Goal: Check status

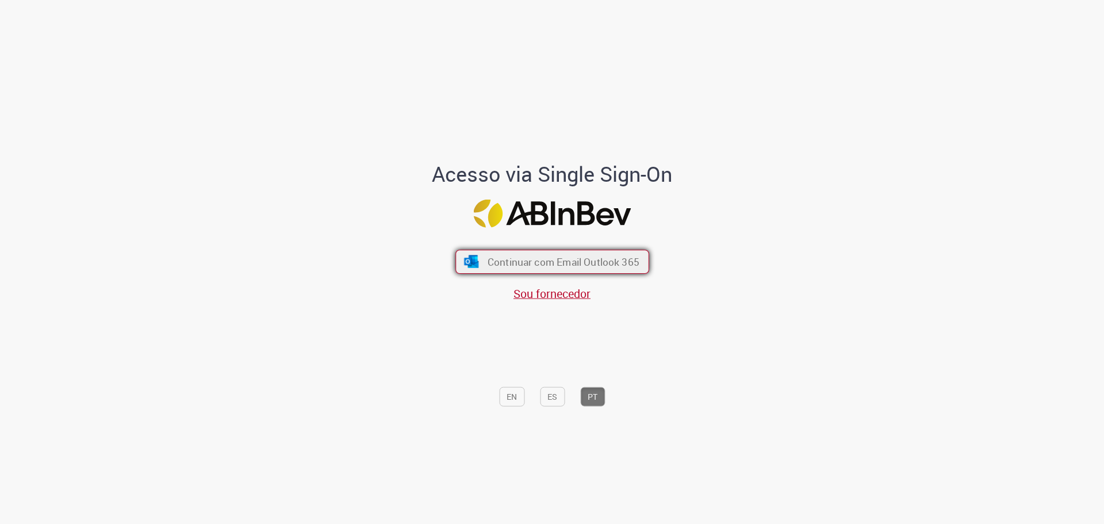
click at [521, 266] on span "Continuar com Email Outlook 365" at bounding box center [563, 261] width 152 height 13
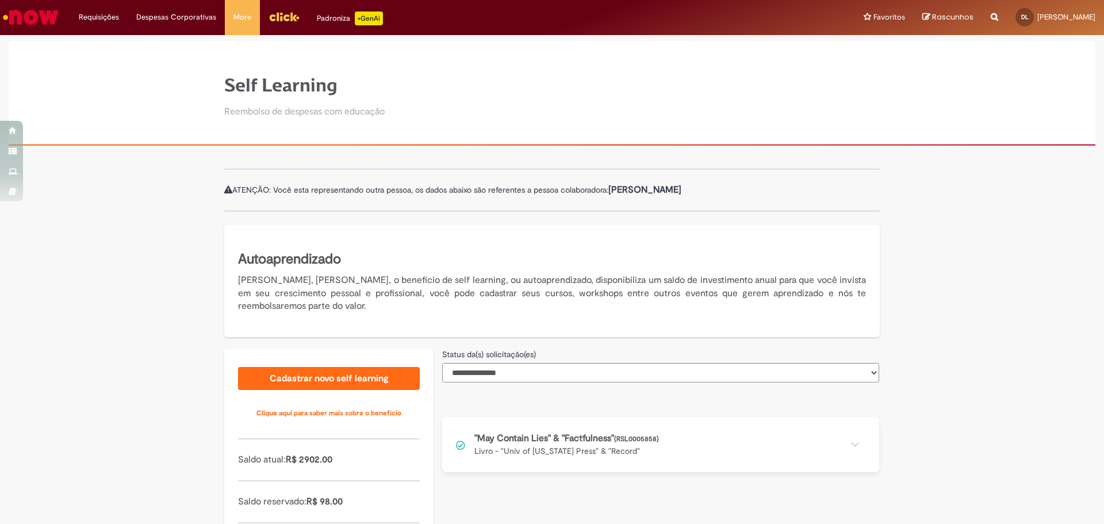
scroll to position [97, 0]
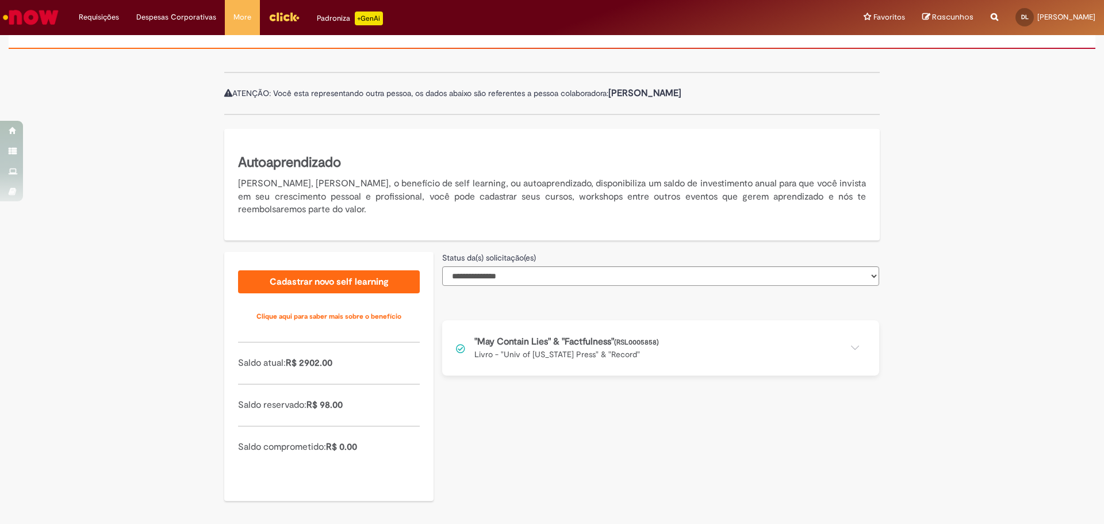
click at [855, 347] on button at bounding box center [660, 347] width 437 height 55
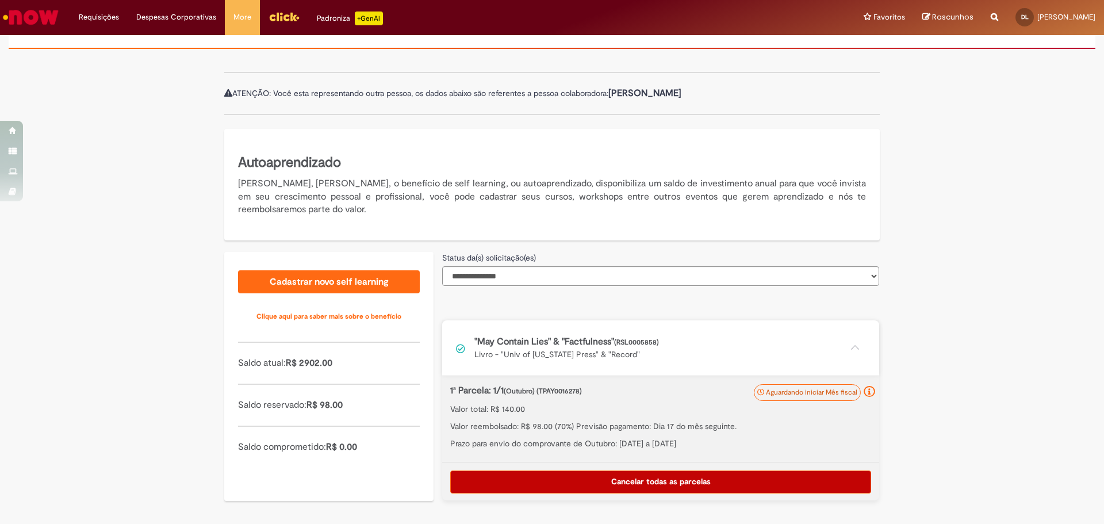
click at [457, 350] on button at bounding box center [660, 347] width 437 height 55
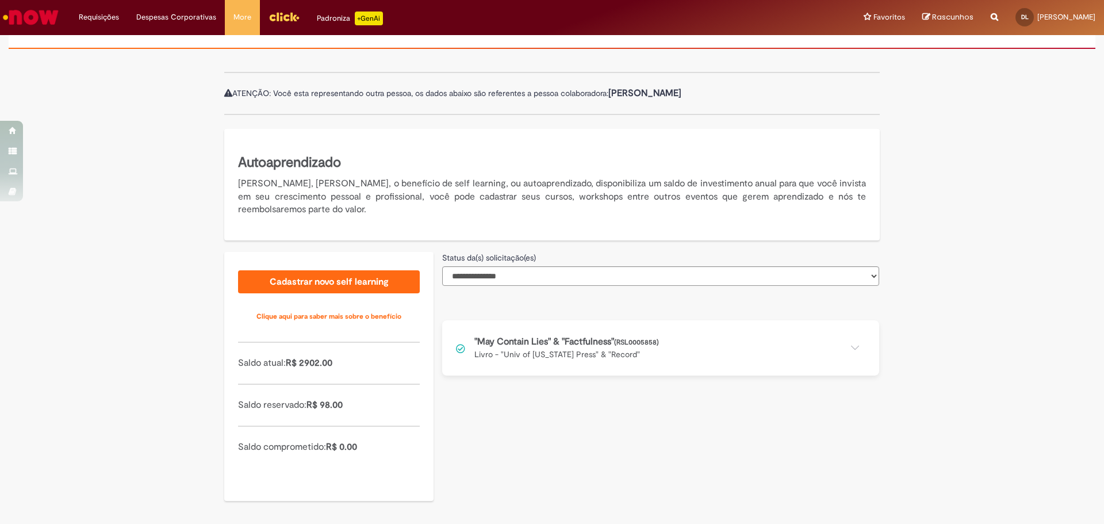
click at [457, 350] on button at bounding box center [660, 347] width 437 height 55
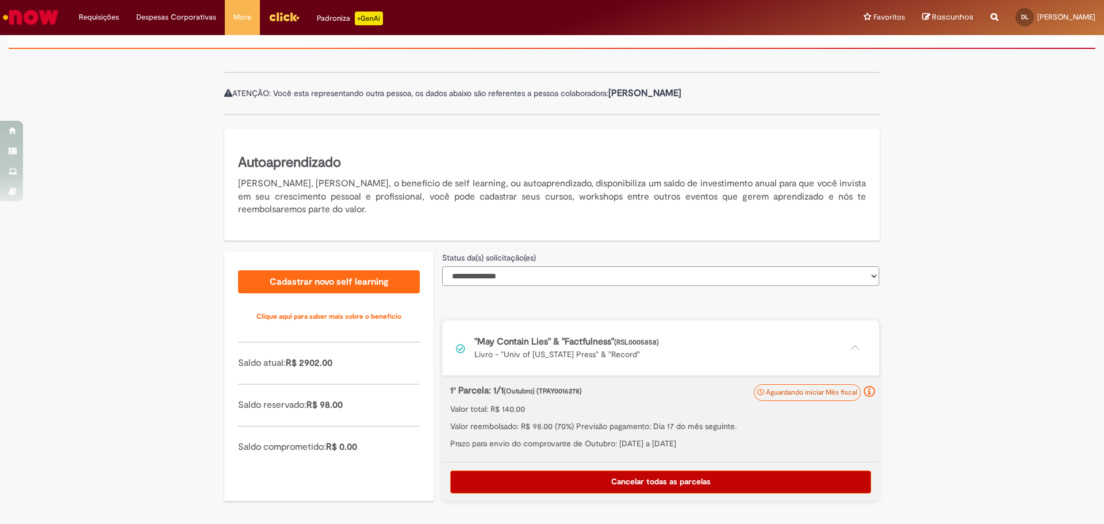
click at [485, 279] on select "**********" at bounding box center [660, 276] width 437 height 20
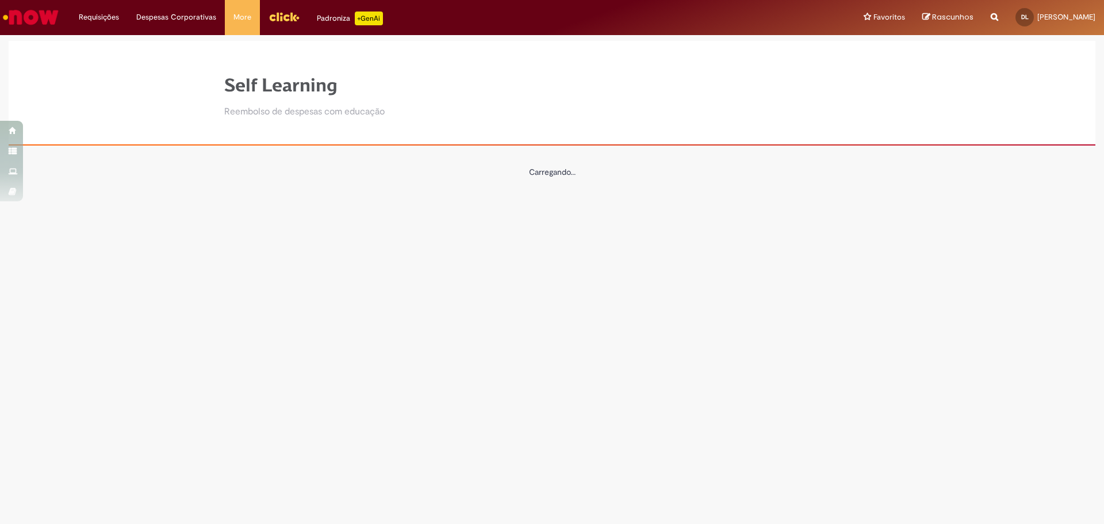
scroll to position [0, 0]
select select "*"
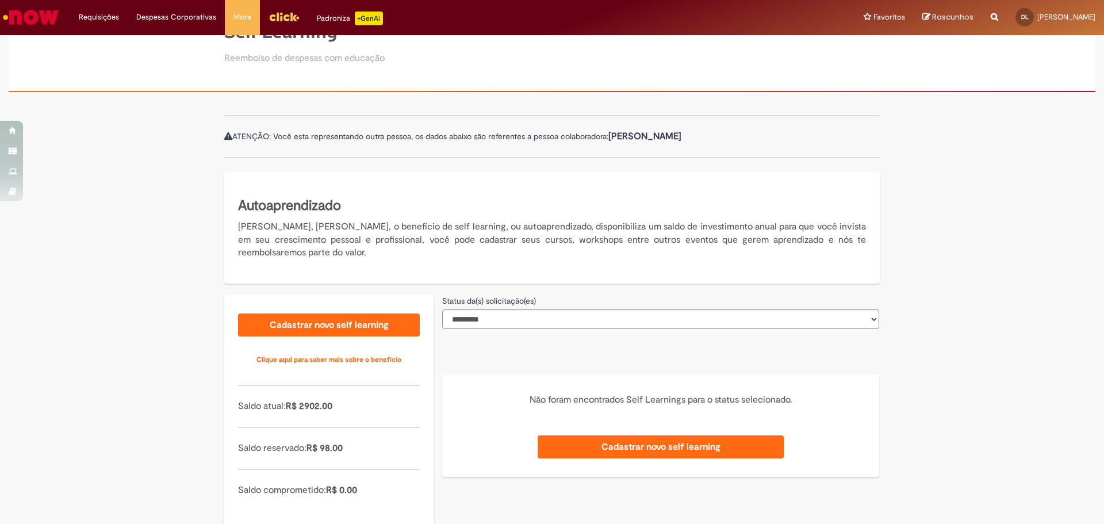
scroll to position [97, 0]
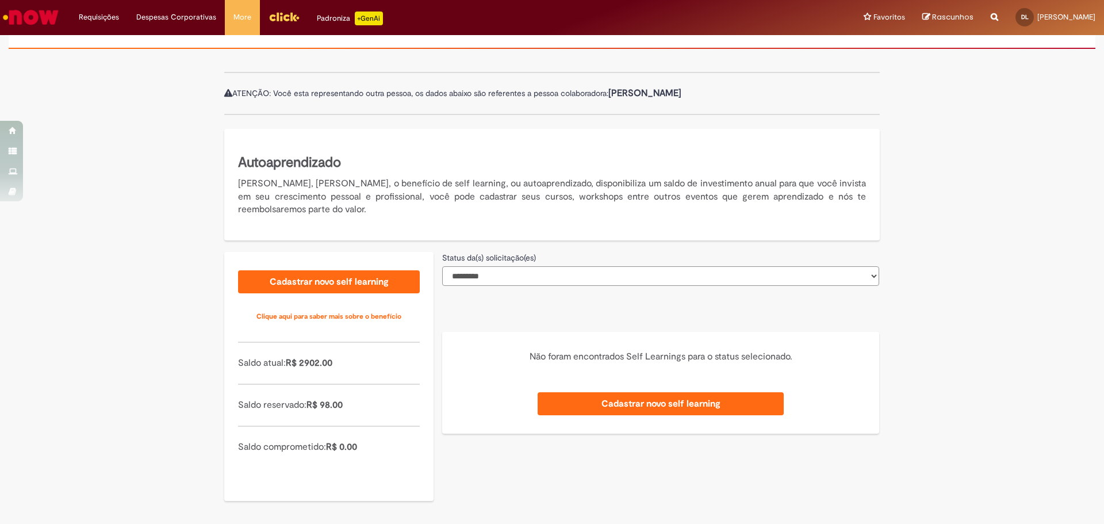
click at [492, 270] on select "**********" at bounding box center [660, 276] width 437 height 20
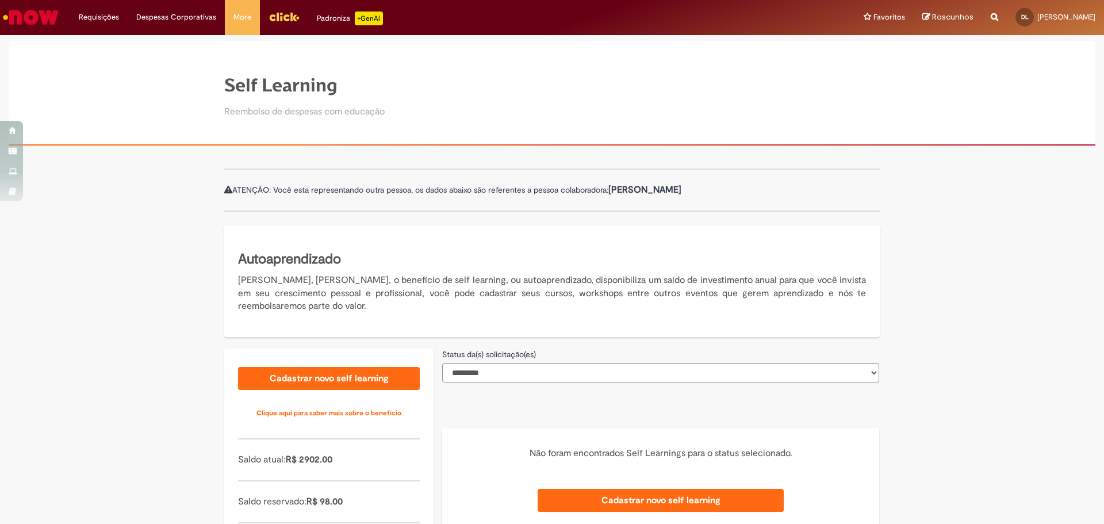
select select "*"
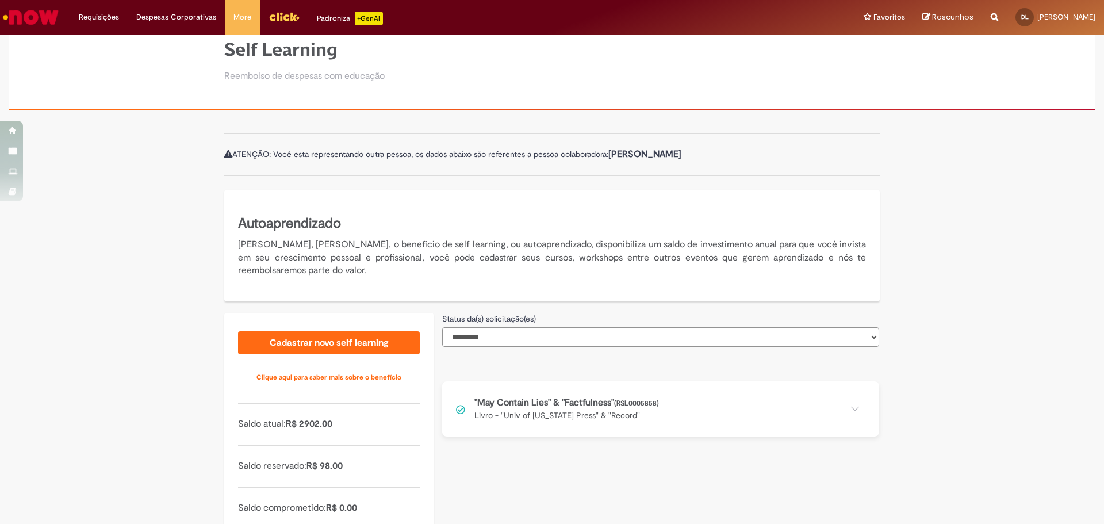
scroll to position [97, 0]
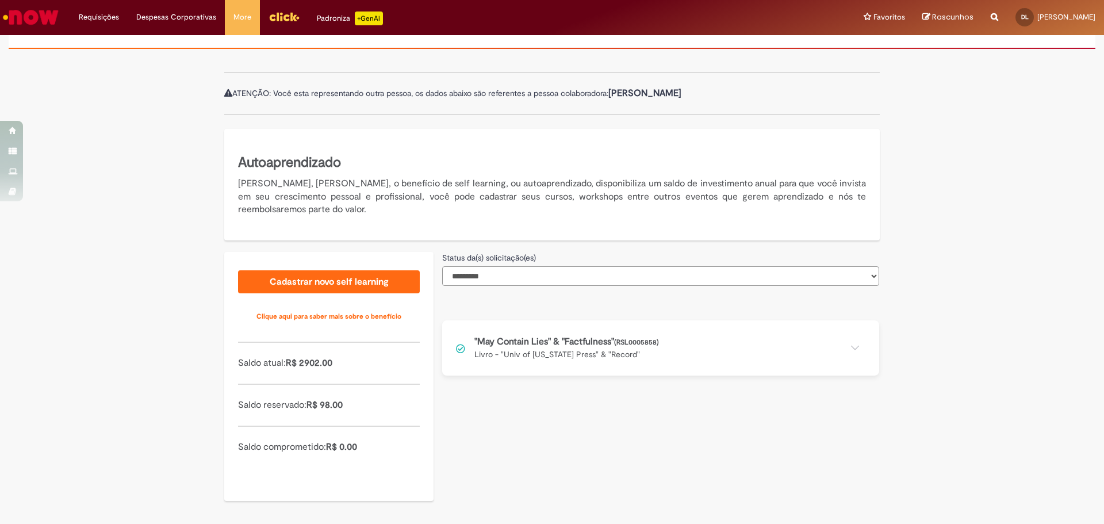
click at [495, 275] on select "**********" at bounding box center [660, 276] width 437 height 20
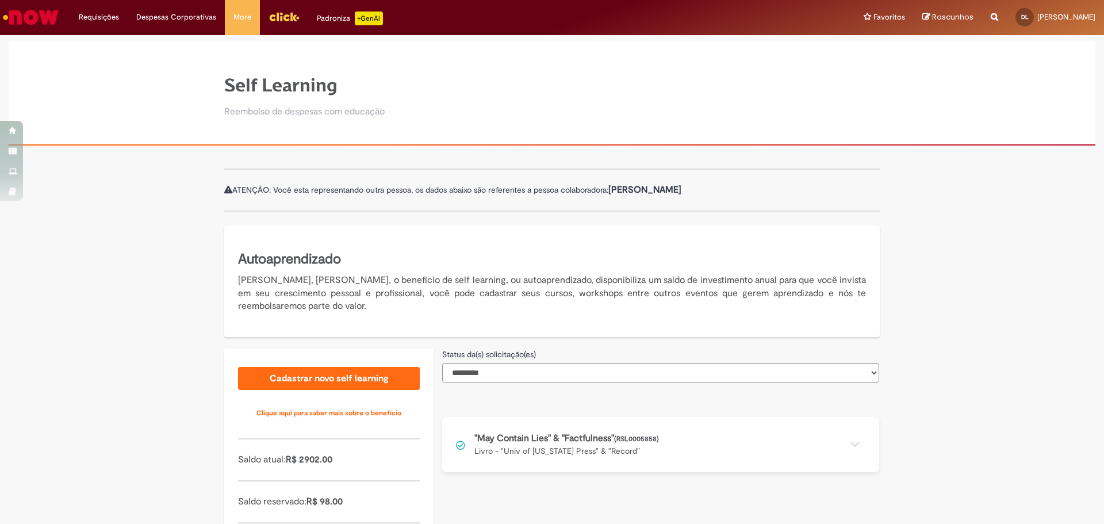
select select "*"
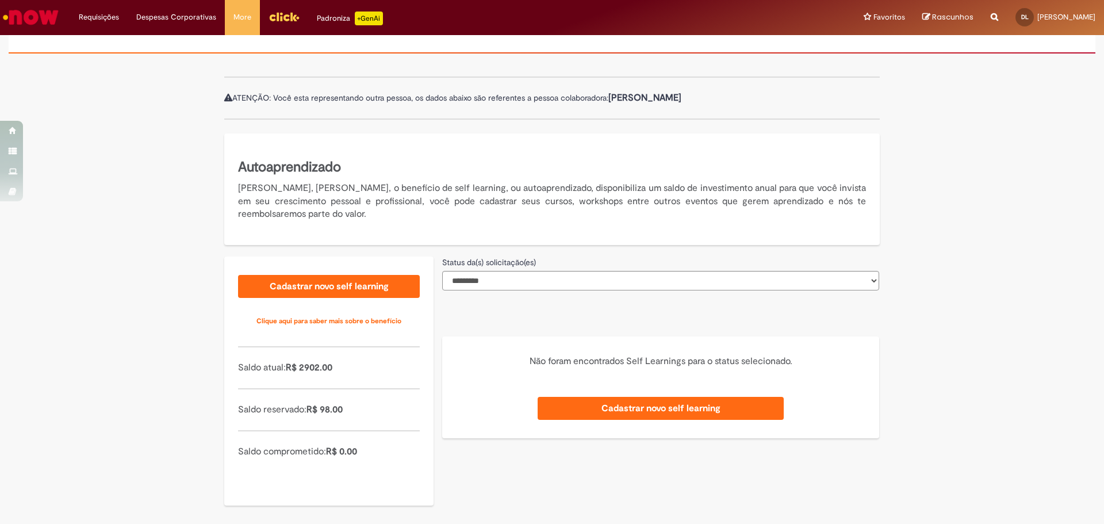
scroll to position [97, 0]
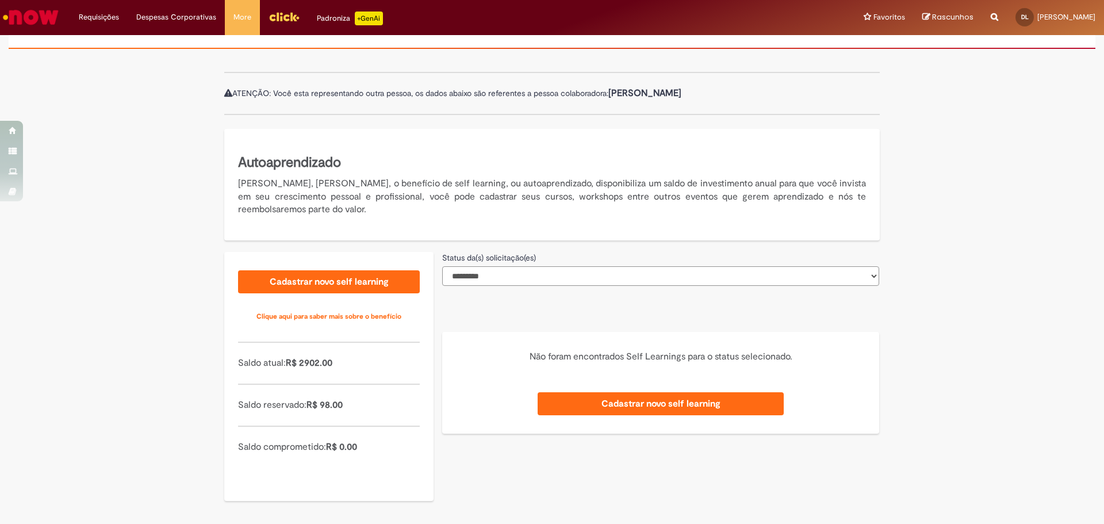
click at [493, 279] on select "**********" at bounding box center [660, 276] width 437 height 20
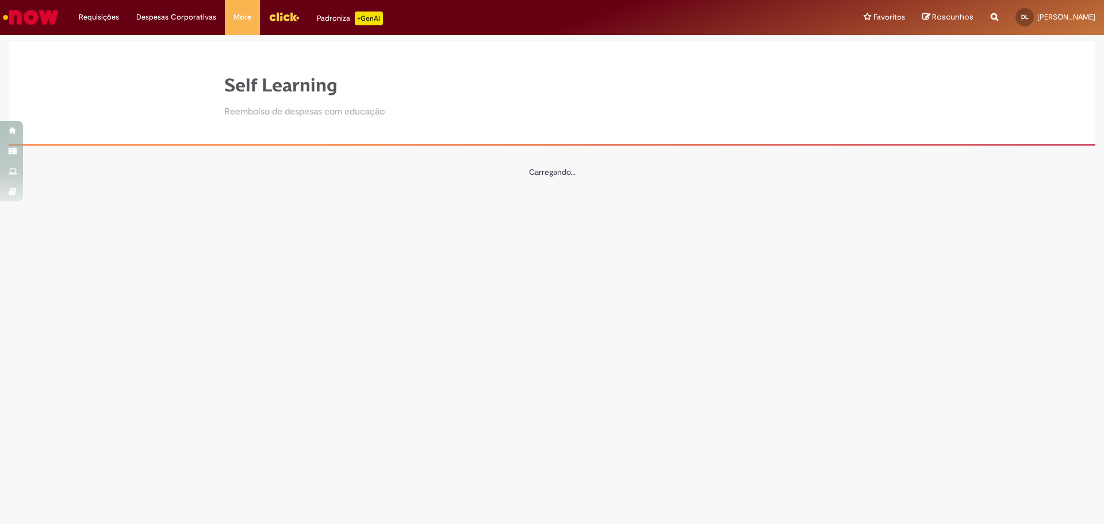
scroll to position [0, 0]
select select "*"
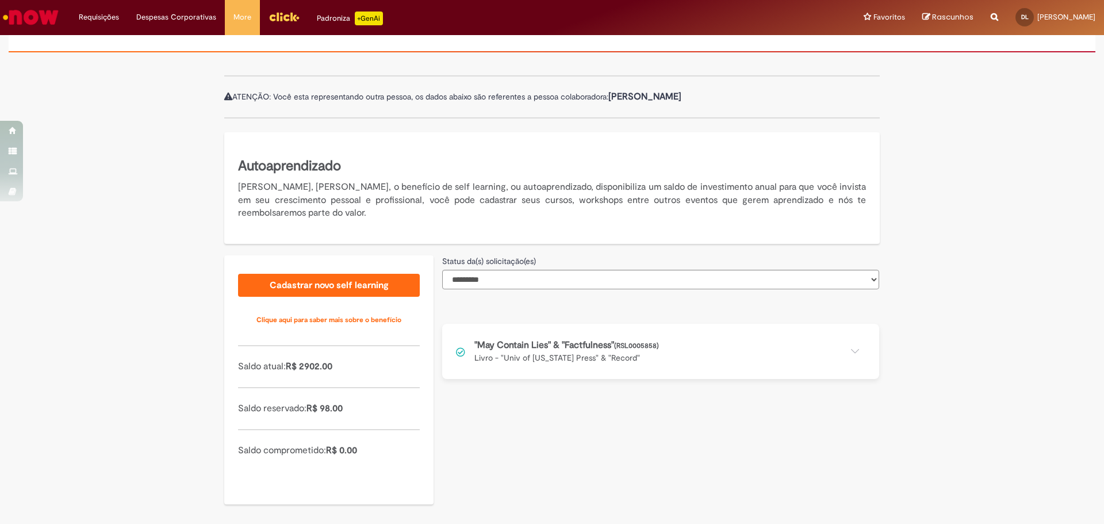
scroll to position [97, 0]
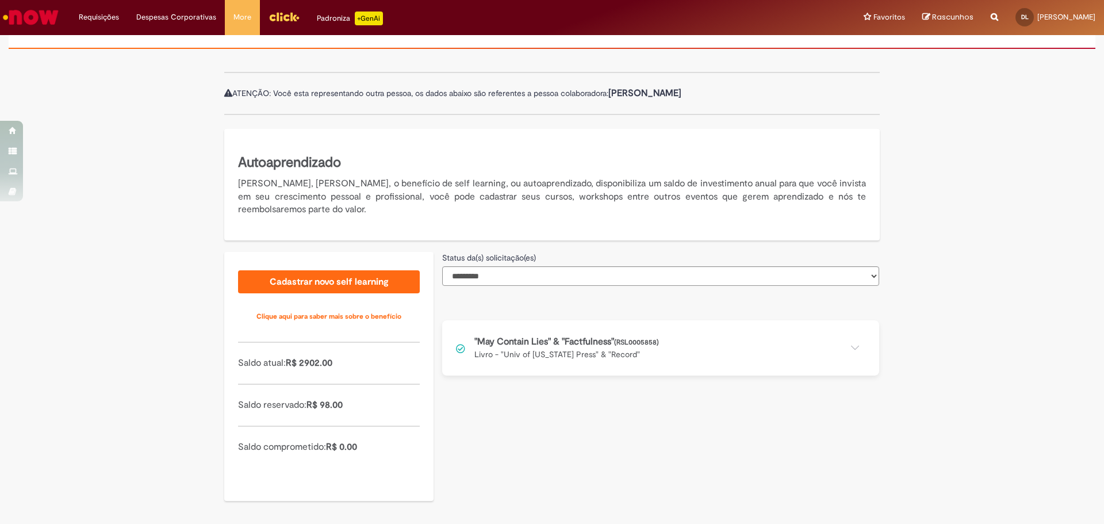
click at [545, 353] on button at bounding box center [660, 347] width 437 height 55
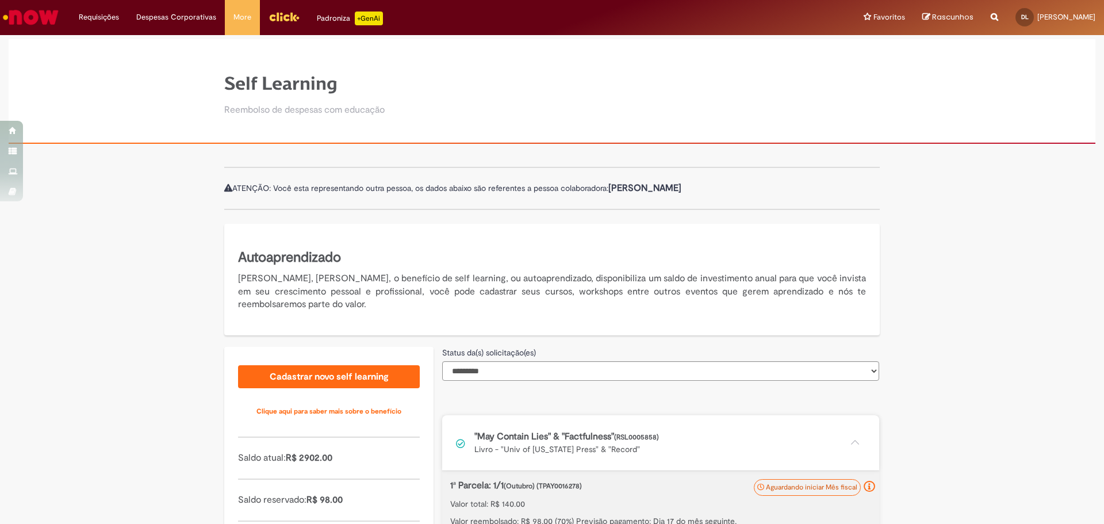
scroll to position [0, 0]
